Goal: Navigation & Orientation: Find specific page/section

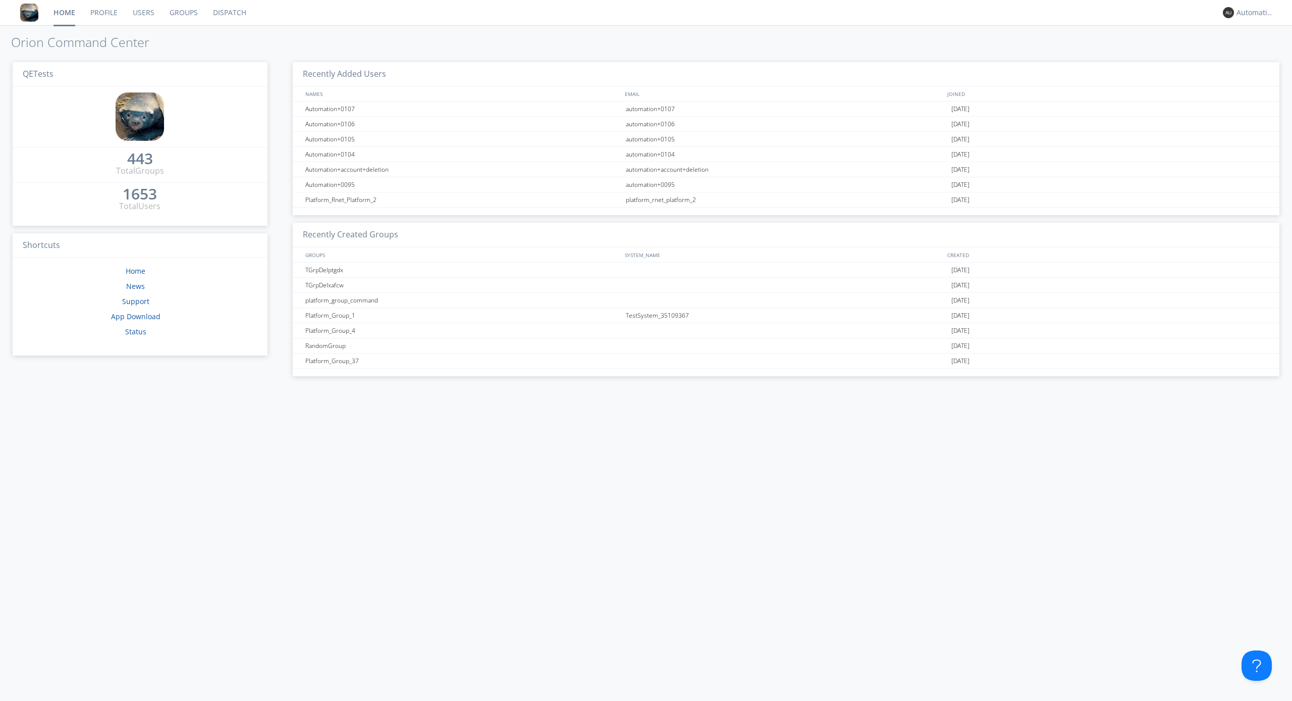
click at [229, 13] on link "Dispatch" at bounding box center [229, 12] width 48 height 25
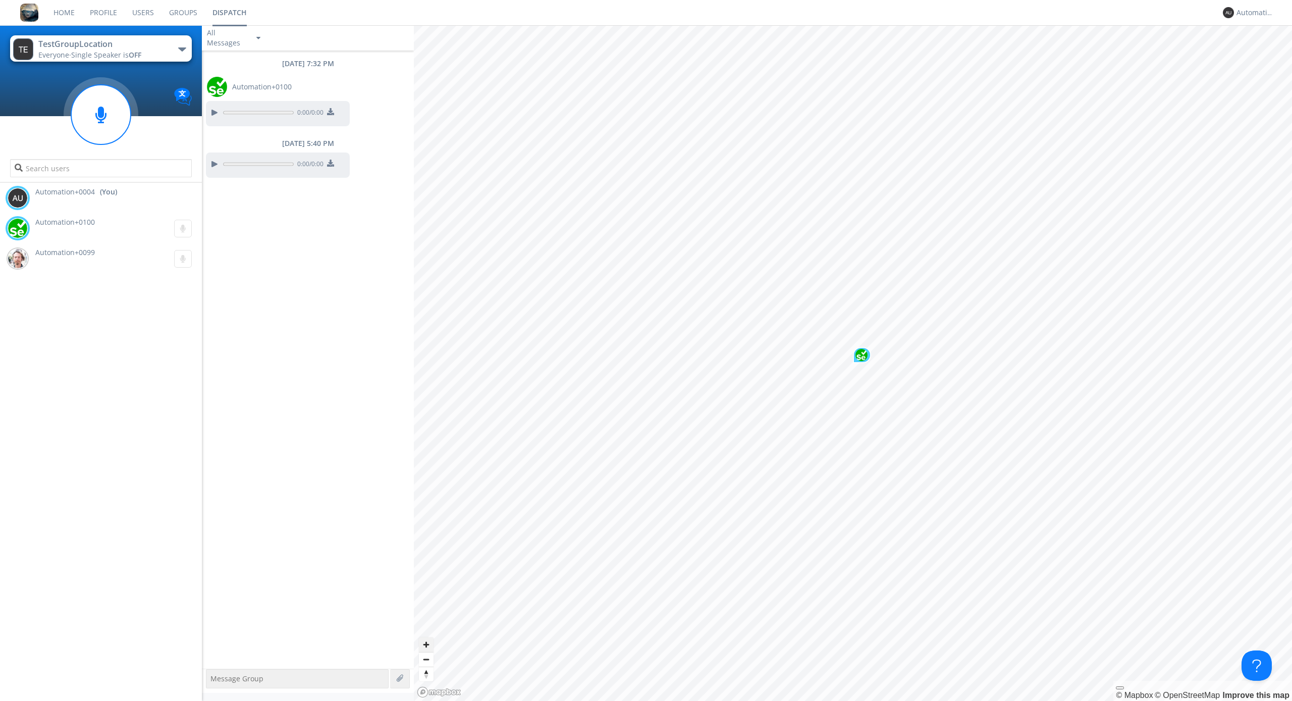
click at [426, 644] on span "Zoom in" at bounding box center [426, 644] width 15 height 15
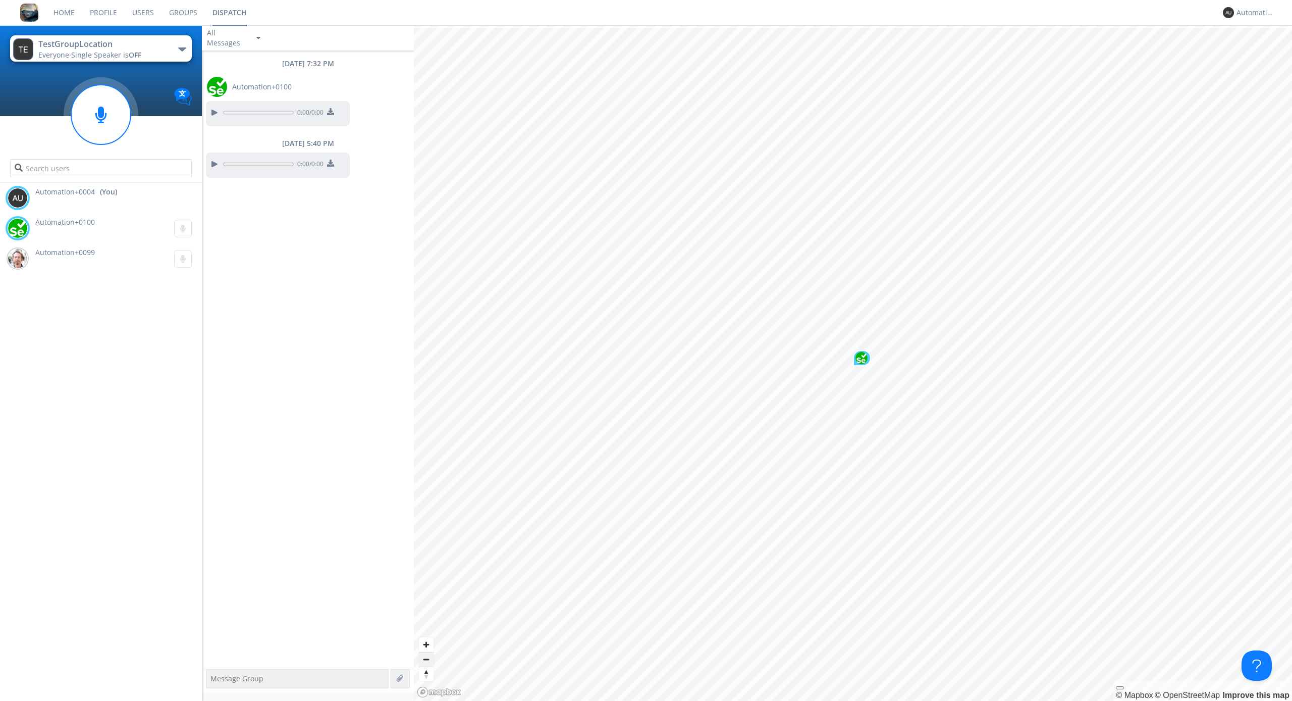
click at [426, 659] on span "Zoom out" at bounding box center [426, 659] width 15 height 14
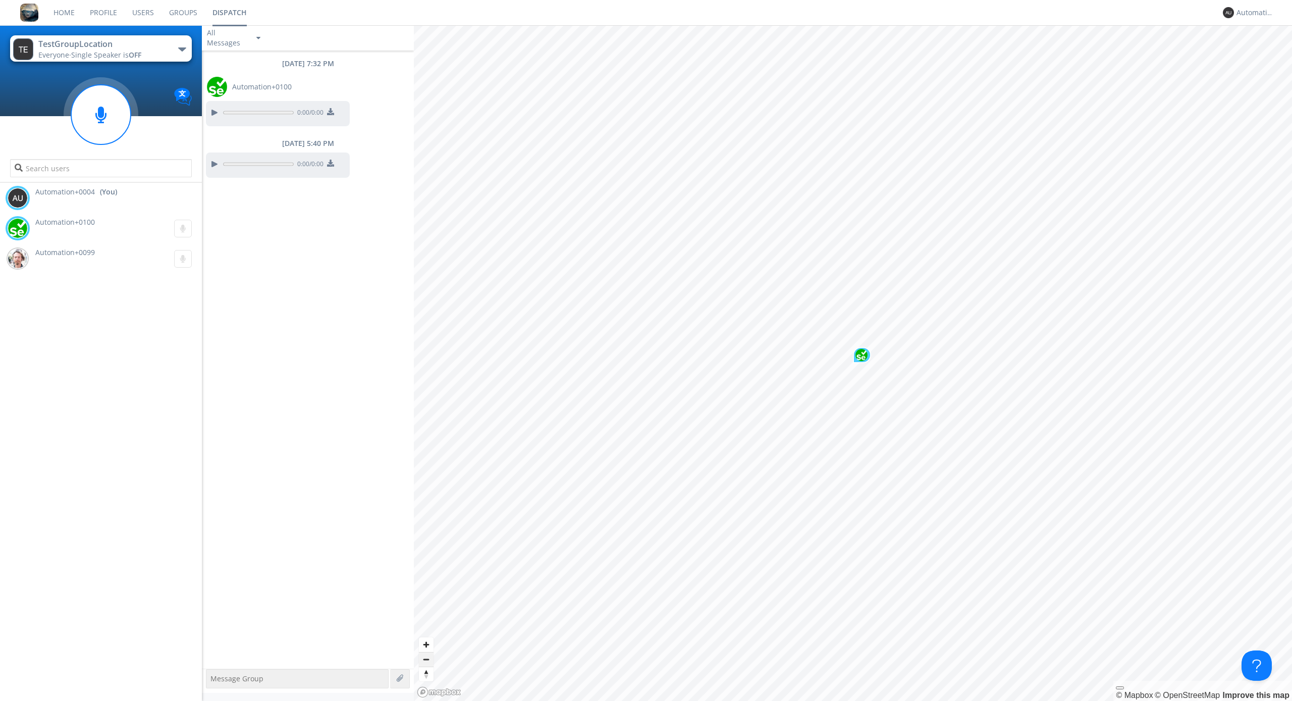
click at [426, 659] on span "Zoom out" at bounding box center [426, 659] width 15 height 14
